Goal: Manage account settings

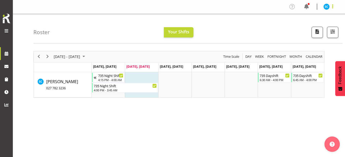
click at [334, 7] on span at bounding box center [333, 6] width 6 height 6
click at [317, 15] on link "Profile" at bounding box center [311, 17] width 49 height 9
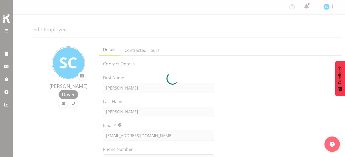
select select "TimelineWeek"
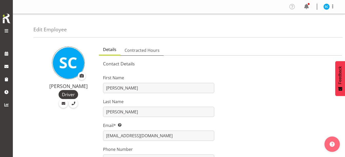
click at [150, 49] on span "Contracted Hours" at bounding box center [142, 50] width 35 height 6
